Goal: Navigation & Orientation: Find specific page/section

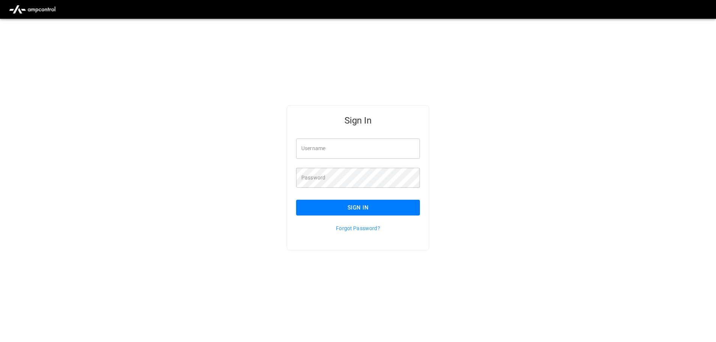
type input "**********"
click at [353, 153] on input "**********" at bounding box center [358, 148] width 124 height 20
click at [352, 208] on button "Sign In" at bounding box center [358, 208] width 124 height 16
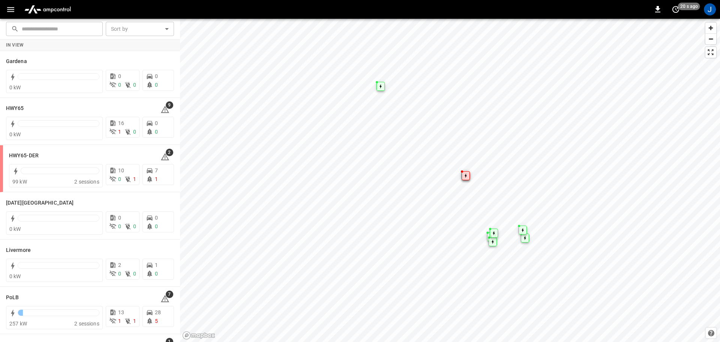
click at [11, 9] on icon "button" at bounding box center [10, 9] width 7 height 5
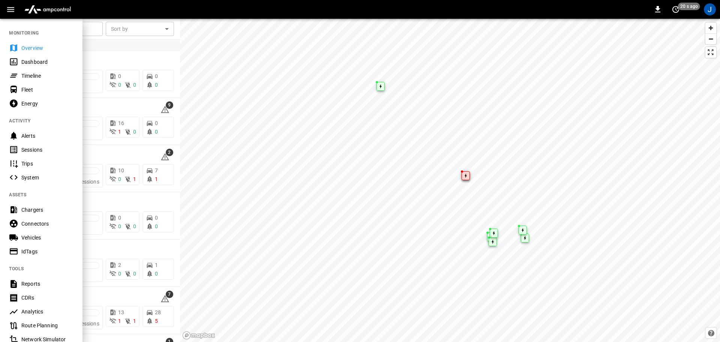
click at [30, 59] on div "Dashboard" at bounding box center [47, 62] width 52 height 8
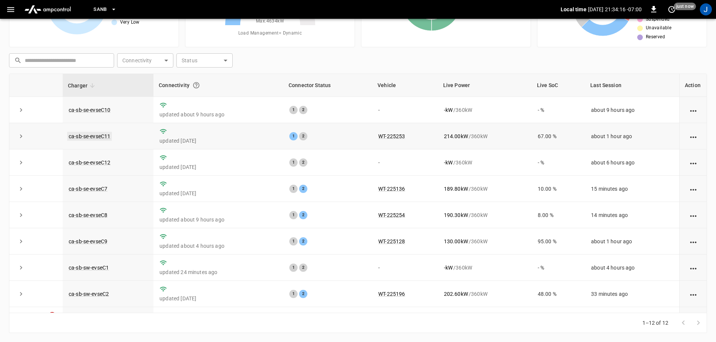
click at [101, 138] on link "ca-sb-se-evseC11" at bounding box center [89, 136] width 45 height 9
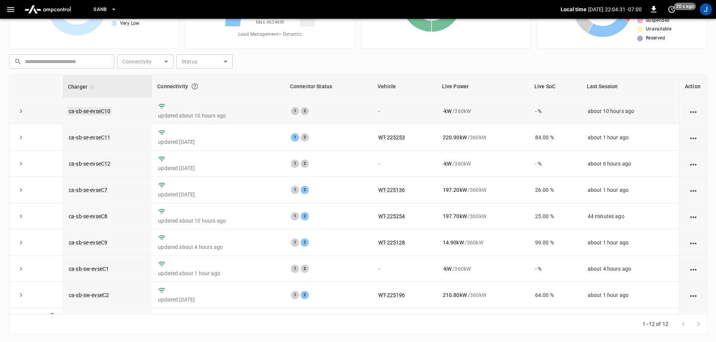
click at [93, 108] on link "ca-sb-se-evseC10" at bounding box center [89, 111] width 45 height 9
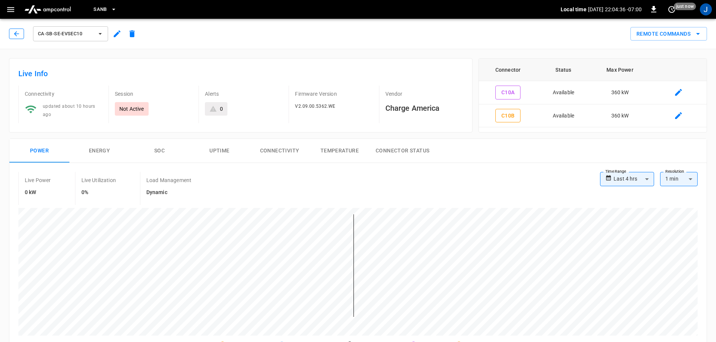
click at [17, 33] on icon "button" at bounding box center [17, 34] width 8 height 8
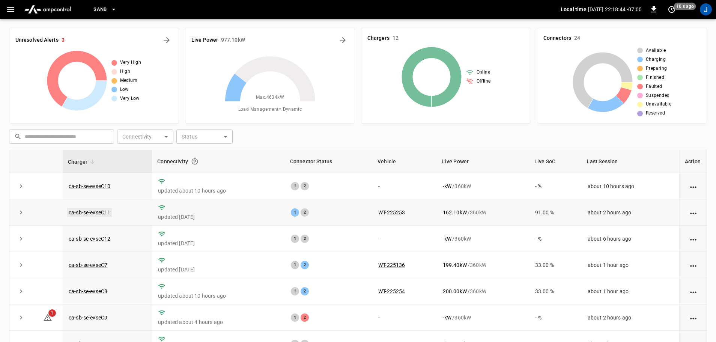
click at [84, 212] on link "ca-sb-se-evseC11" at bounding box center [89, 212] width 45 height 9
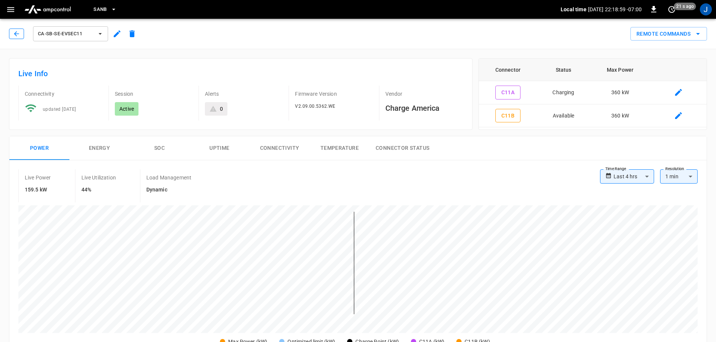
click at [15, 33] on icon "button" at bounding box center [16, 33] width 5 height 5
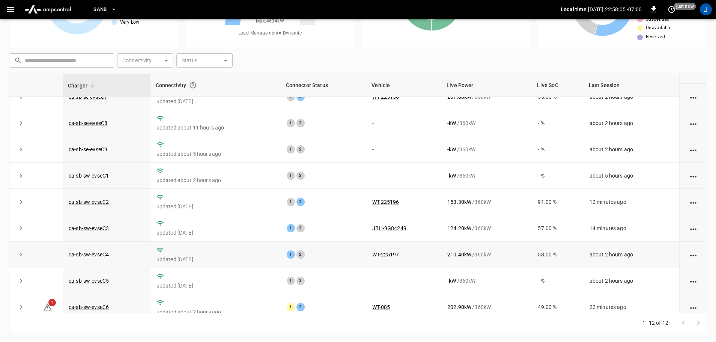
scroll to position [104, 0]
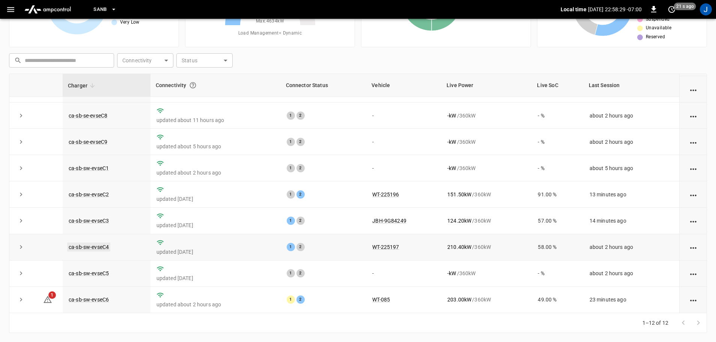
click at [98, 246] on link "ca-sb-sw-evseC4" at bounding box center [88, 246] width 43 height 9
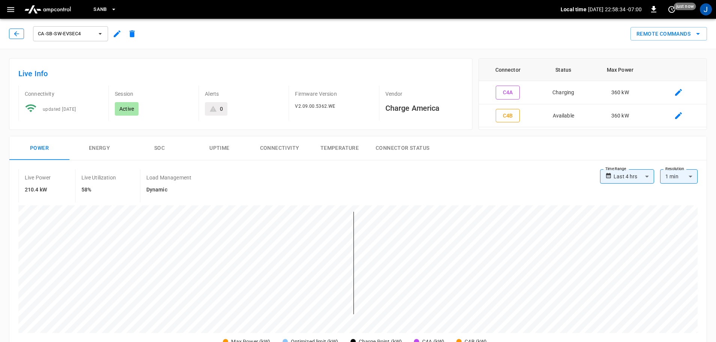
click at [14, 30] on icon "button" at bounding box center [17, 34] width 8 height 8
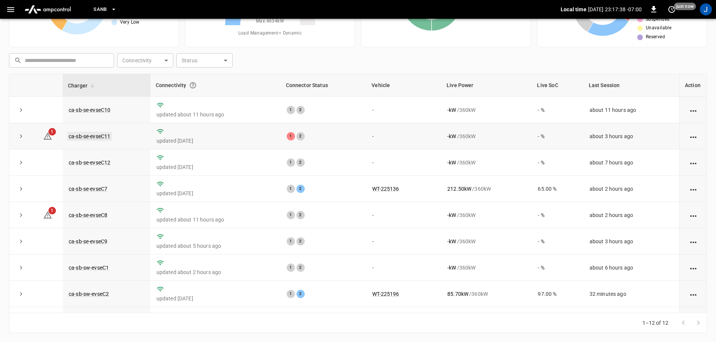
click at [96, 133] on link "ca-sb-se-evseC11" at bounding box center [89, 136] width 45 height 9
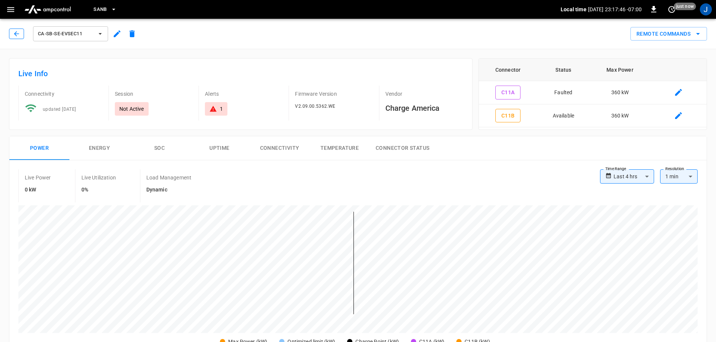
click at [12, 32] on button "button" at bounding box center [16, 34] width 15 height 11
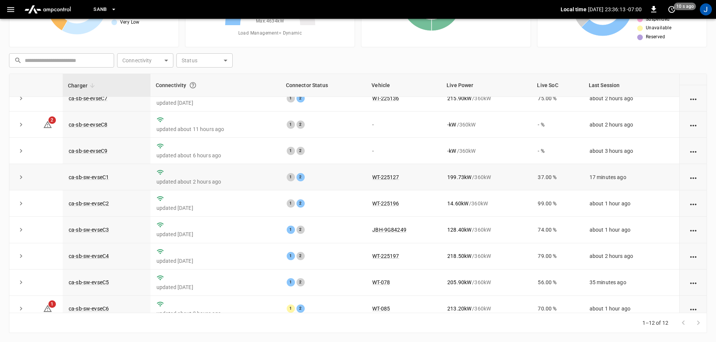
scroll to position [104, 0]
